Goal: Task Accomplishment & Management: Manage account settings

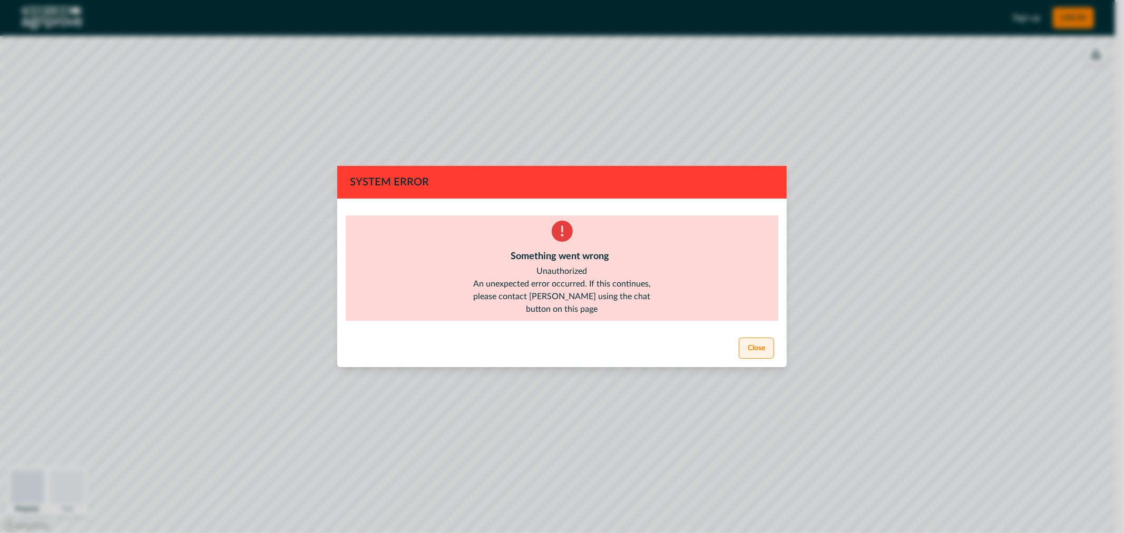
click at [754, 345] on button "Close" at bounding box center [756, 348] width 35 height 21
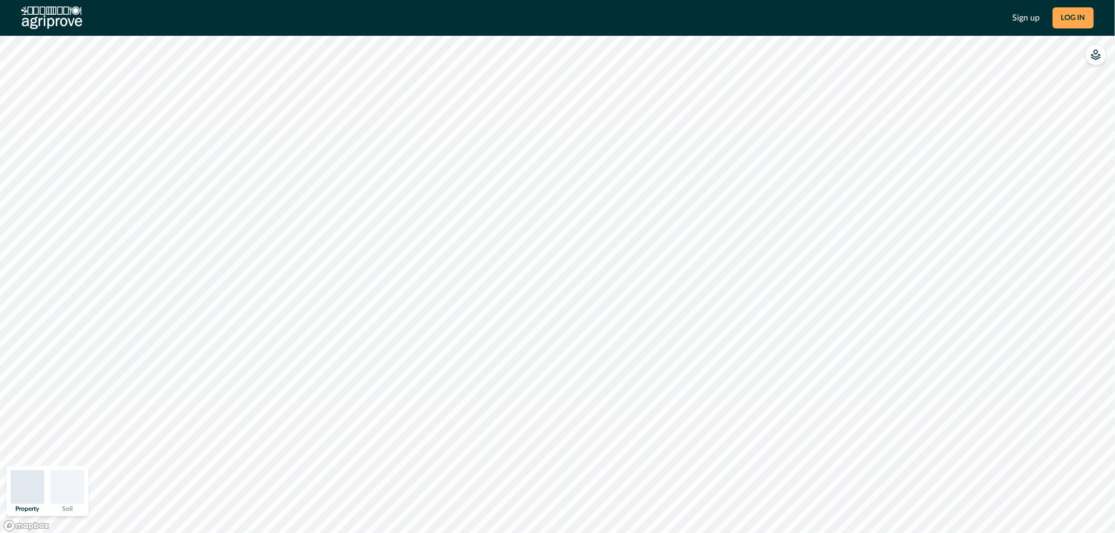
click at [1071, 27] on button "LOG IN" at bounding box center [1072, 17] width 41 height 21
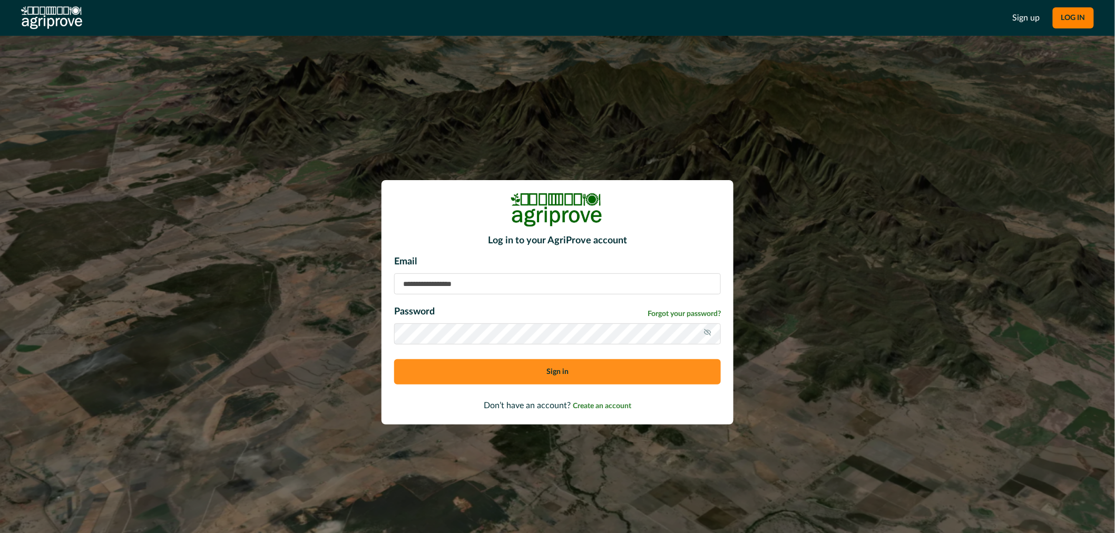
type input "**********"
click at [559, 376] on button "Sign in" at bounding box center [557, 371] width 327 height 25
